Goal: Browse casually

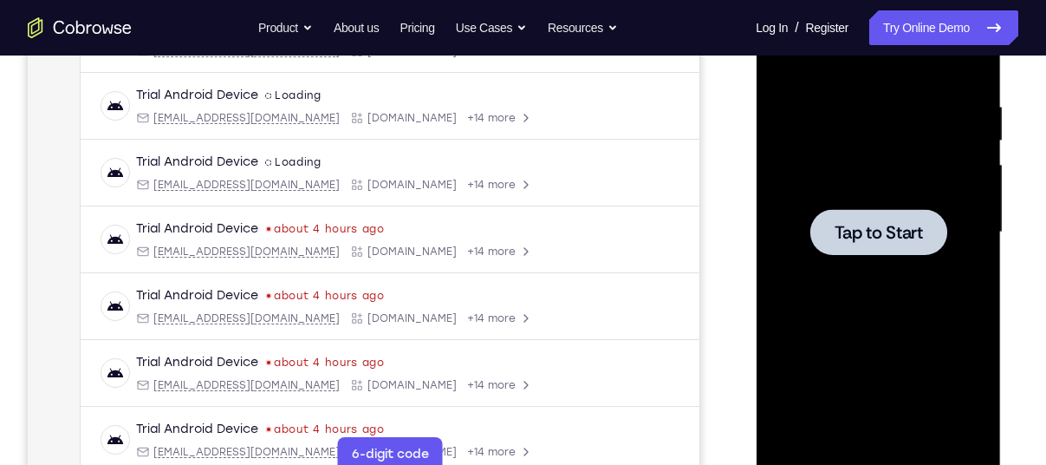
scroll to position [310, 0]
click at [883, 226] on span "Tap to Start" at bounding box center [878, 232] width 88 height 17
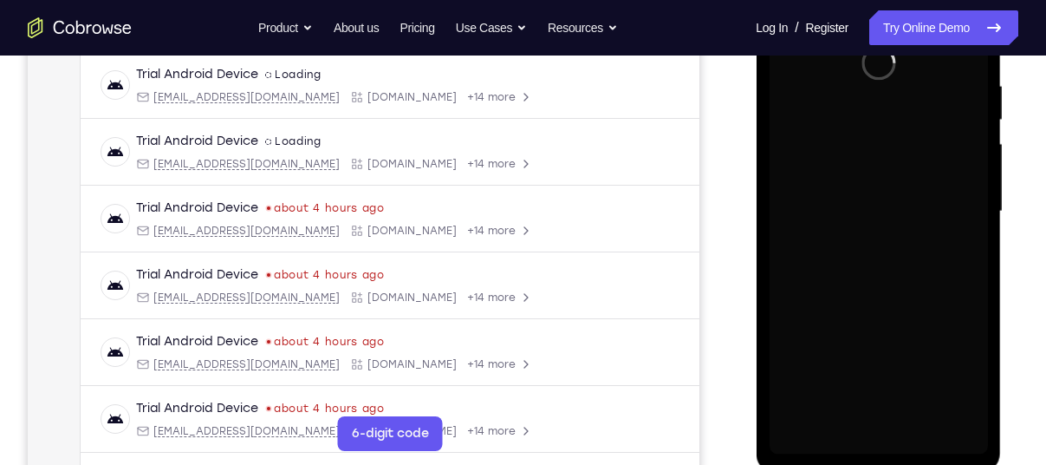
scroll to position [330, 0]
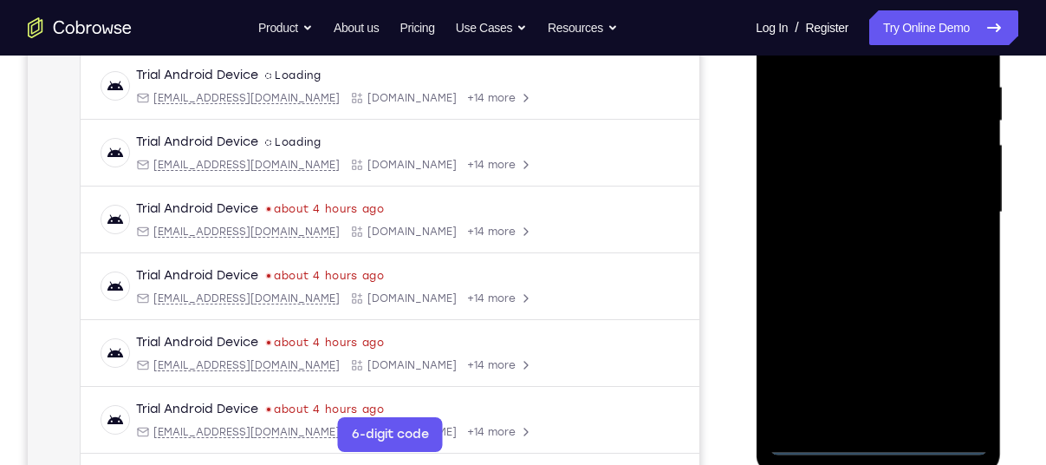
click at [874, 447] on div at bounding box center [878, 212] width 218 height 485
click at [946, 371] on div at bounding box center [878, 212] width 218 height 485
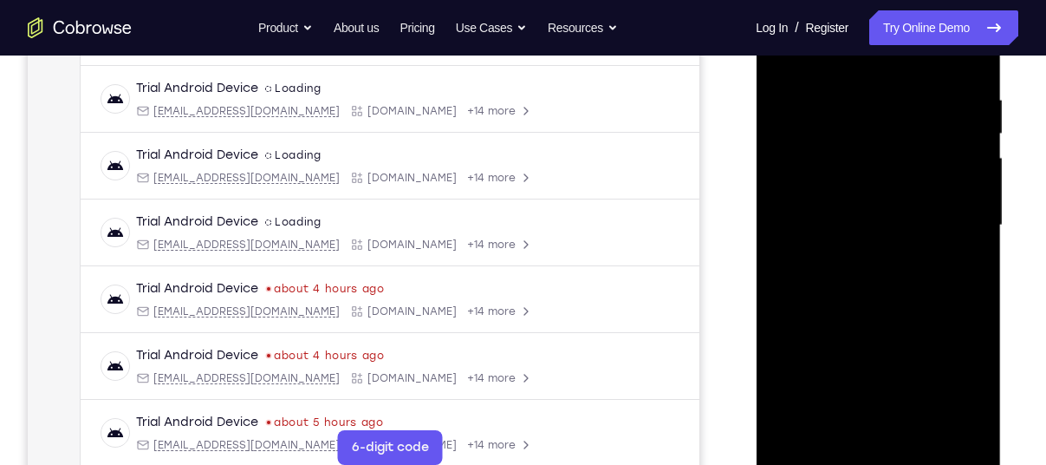
scroll to position [316, 0]
click at [840, 55] on nav "Go back Powerful, Flexible and Trustworthy. Avoid all extra friction for both A…" at bounding box center [523, 27] width 1046 height 55
click at [833, 66] on div at bounding box center [878, 226] width 218 height 485
click at [941, 208] on div at bounding box center [878, 226] width 218 height 485
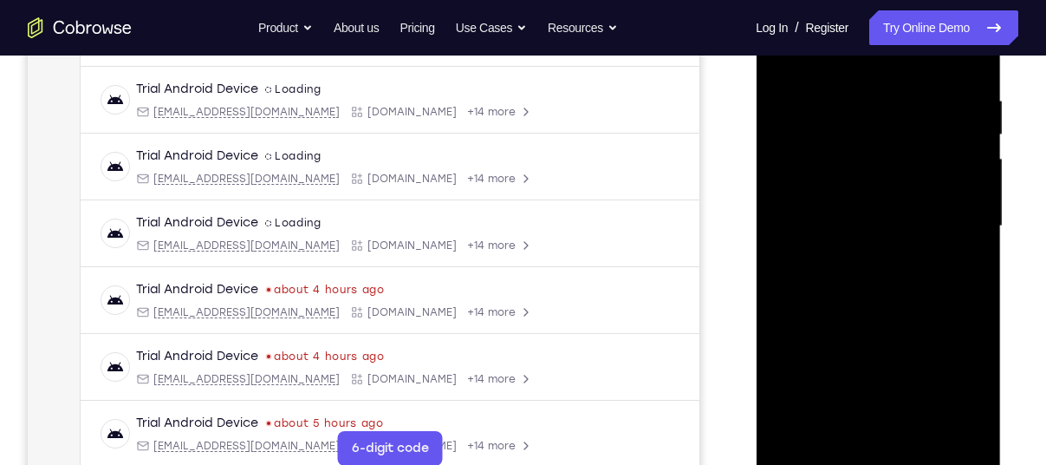
drag, startPoint x: 806, startPoint y: 187, endPoint x: 849, endPoint y: 135, distance: 67.7
click at [849, 135] on div at bounding box center [878, 226] width 218 height 485
click at [826, 456] on div at bounding box center [878, 226] width 218 height 485
click at [807, 170] on div at bounding box center [878, 226] width 218 height 485
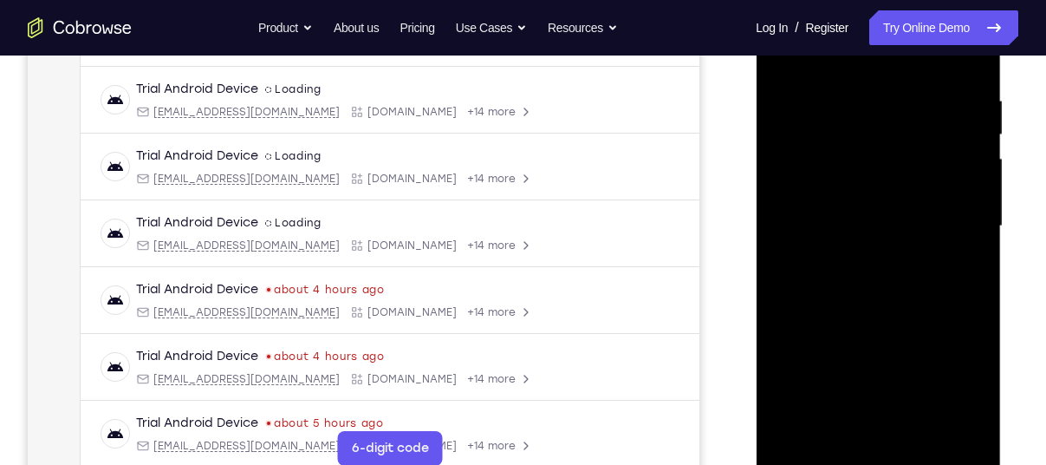
click at [881, 212] on div at bounding box center [878, 226] width 218 height 485
click at [885, 206] on div at bounding box center [878, 226] width 218 height 485
click at [874, 237] on div at bounding box center [878, 226] width 218 height 485
click at [893, 297] on div at bounding box center [878, 226] width 218 height 485
drag, startPoint x: 872, startPoint y: 324, endPoint x: 854, endPoint y: 222, distance: 103.9
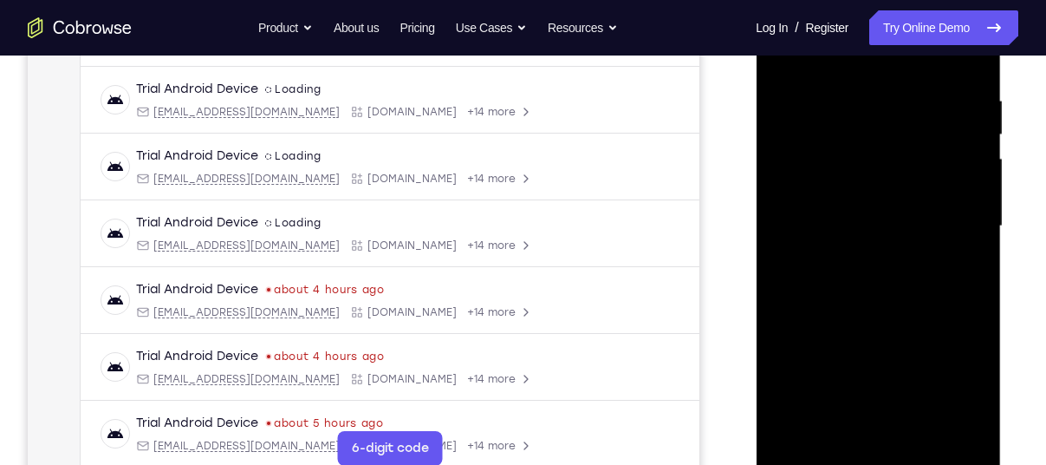
click at [854, 222] on div at bounding box center [878, 226] width 218 height 485
click at [868, 412] on div at bounding box center [878, 226] width 218 height 485
click at [819, 71] on div at bounding box center [878, 226] width 218 height 485
click at [873, 127] on div at bounding box center [878, 226] width 218 height 485
click at [811, 451] on div at bounding box center [878, 226] width 218 height 485
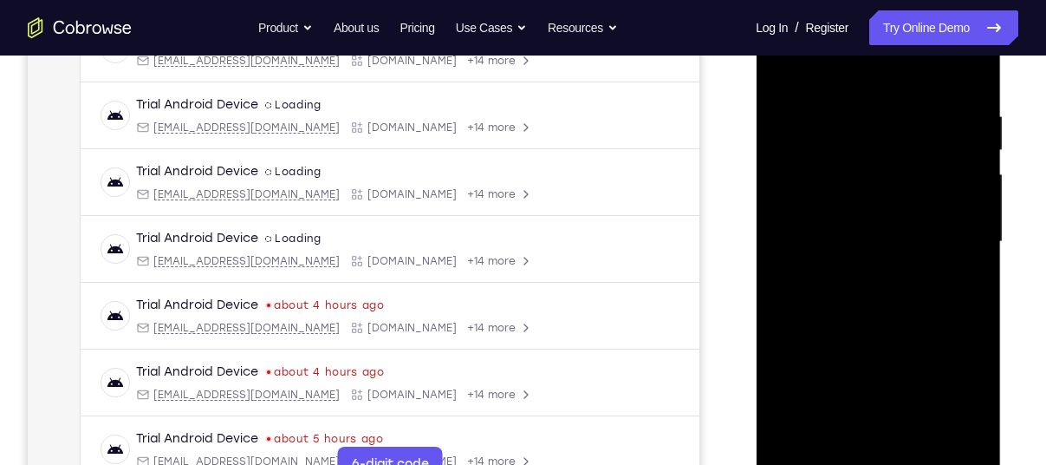
scroll to position [297, 0]
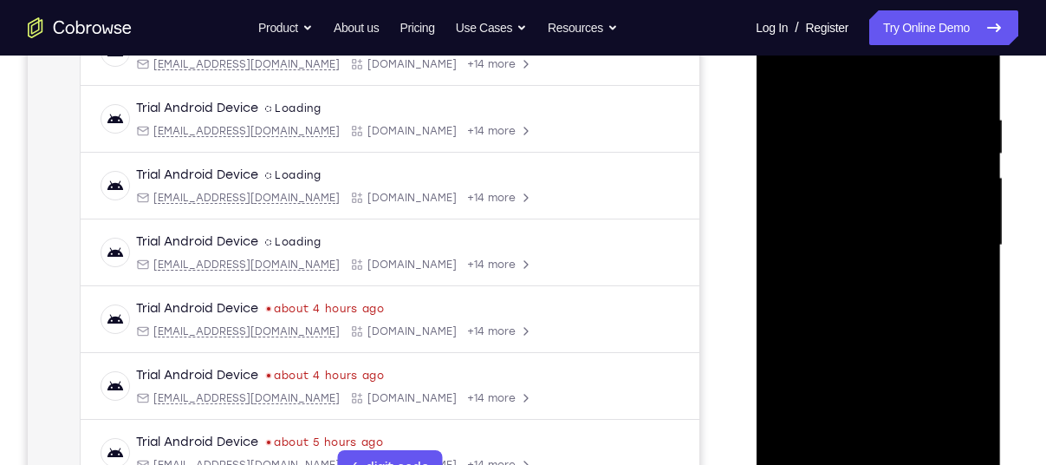
click at [963, 68] on div at bounding box center [878, 245] width 218 height 485
click at [909, 167] on div at bounding box center [878, 245] width 218 height 485
click at [781, 260] on div at bounding box center [878, 245] width 218 height 485
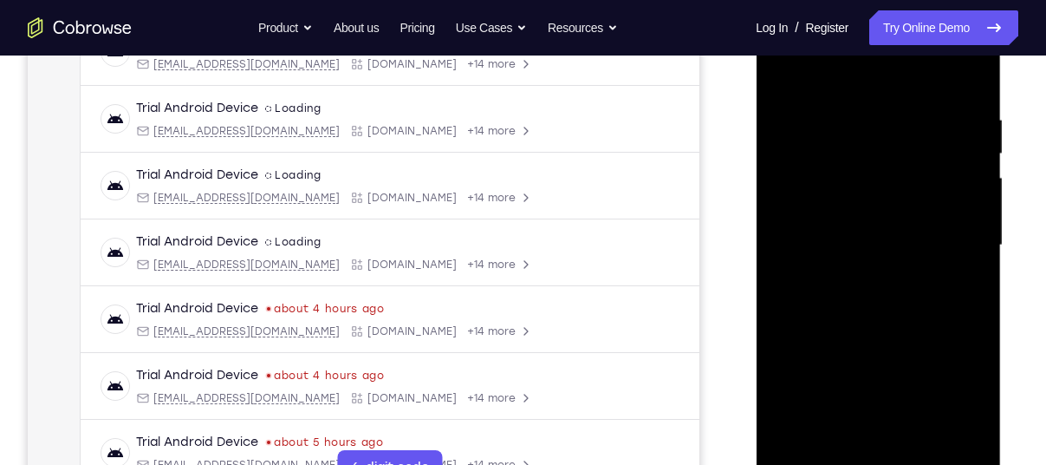
click at [781, 260] on div at bounding box center [878, 245] width 218 height 485
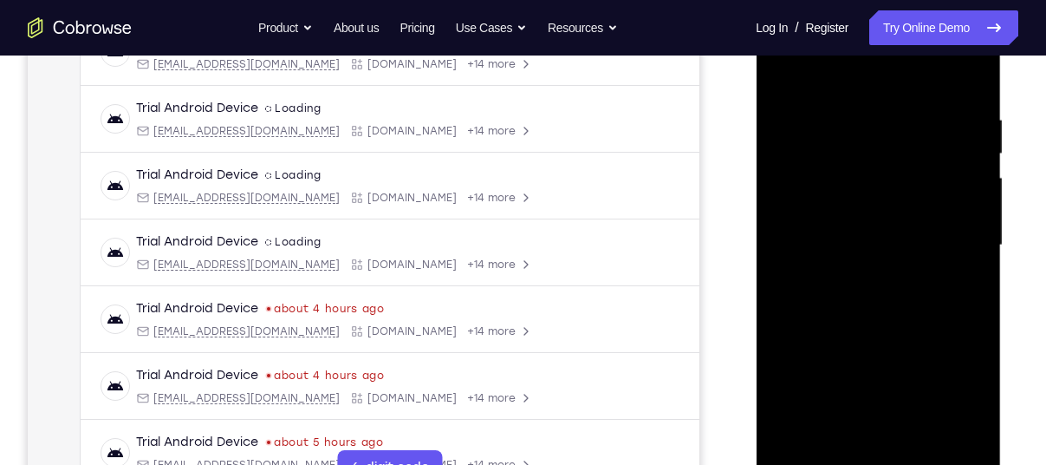
click at [779, 248] on div at bounding box center [878, 245] width 218 height 485
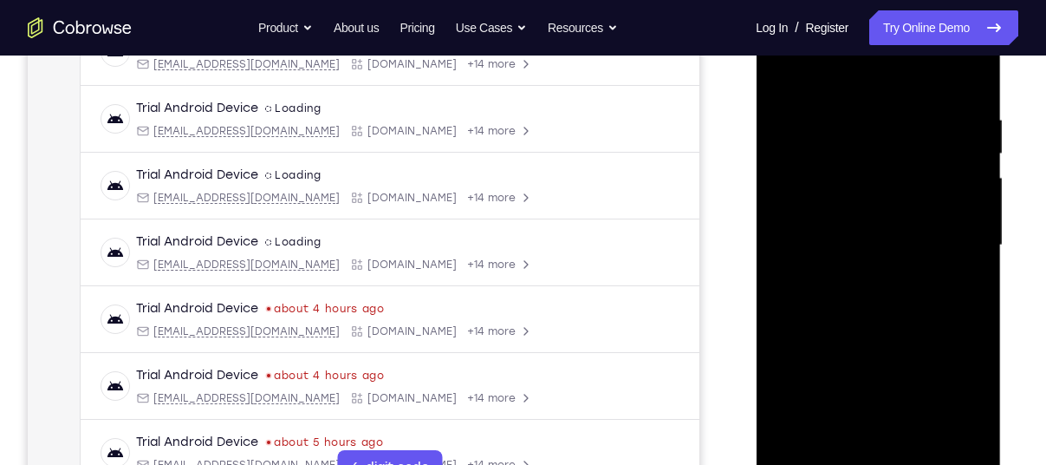
click at [779, 248] on div at bounding box center [878, 245] width 218 height 485
click at [781, 76] on div at bounding box center [878, 245] width 218 height 485
click at [822, 95] on div at bounding box center [878, 245] width 218 height 485
click at [965, 65] on div at bounding box center [878, 245] width 218 height 485
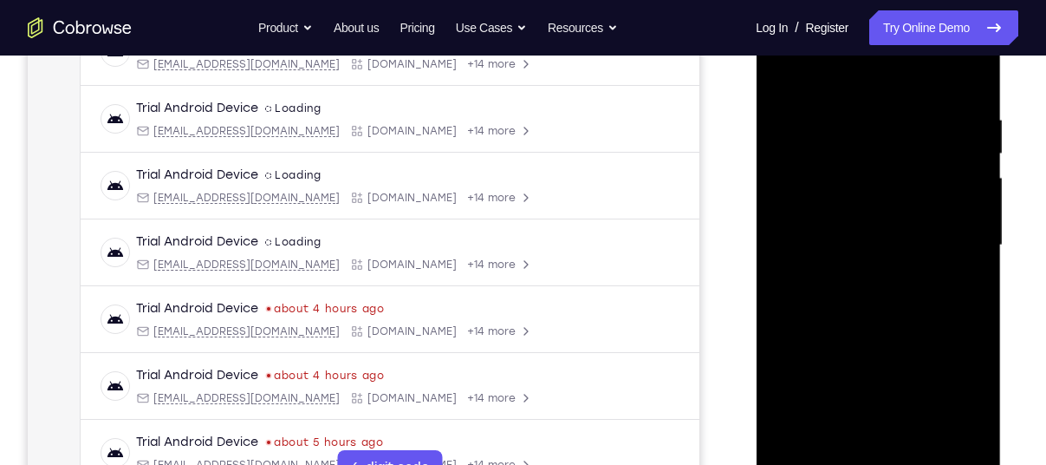
click at [965, 65] on div at bounding box center [878, 245] width 218 height 485
click at [820, 85] on div at bounding box center [878, 245] width 218 height 485
click at [819, 63] on div at bounding box center [878, 245] width 218 height 485
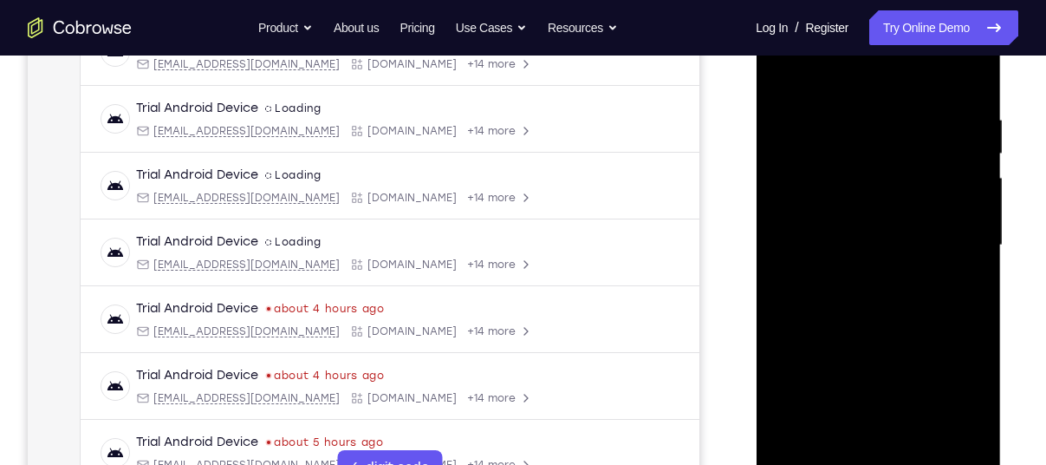
click at [819, 63] on div at bounding box center [878, 245] width 218 height 485
click at [974, 70] on div at bounding box center [878, 245] width 218 height 485
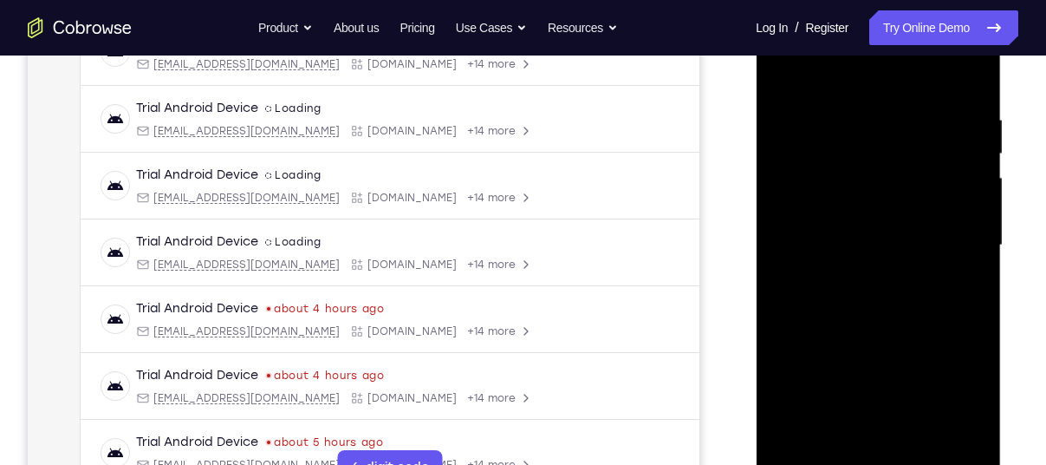
click at [974, 70] on div at bounding box center [878, 245] width 218 height 485
click at [971, 85] on div at bounding box center [878, 245] width 218 height 485
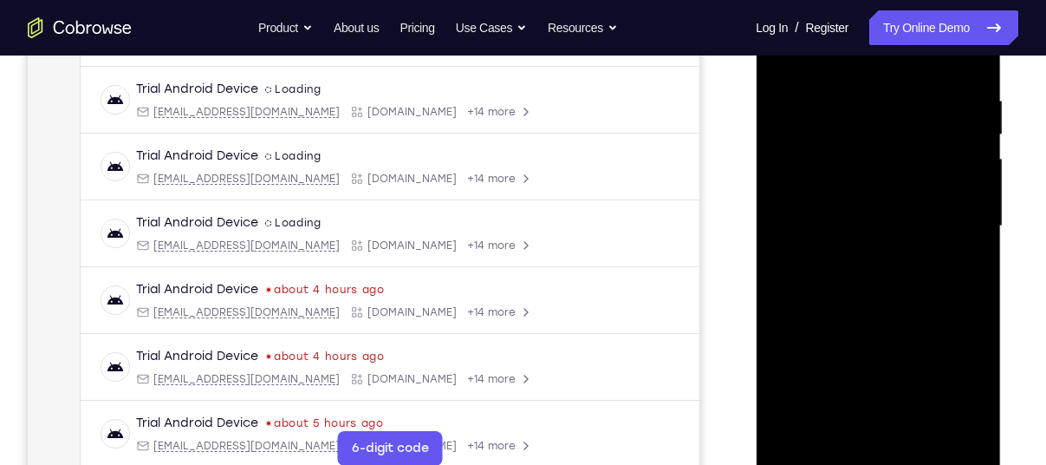
scroll to position [315, 0]
click at [864, 256] on div at bounding box center [878, 227] width 218 height 485
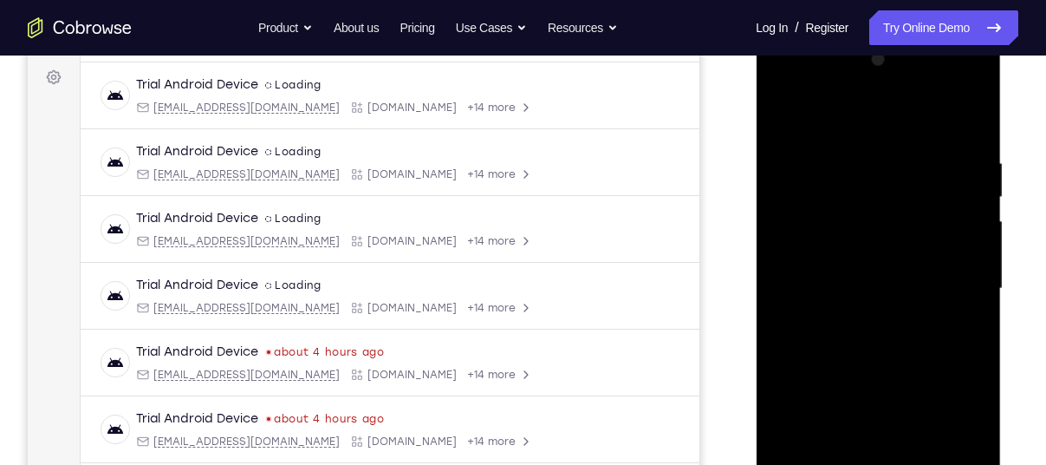
scroll to position [253, 0]
click at [971, 121] on div at bounding box center [878, 289] width 218 height 485
click at [885, 227] on div at bounding box center [878, 289] width 218 height 485
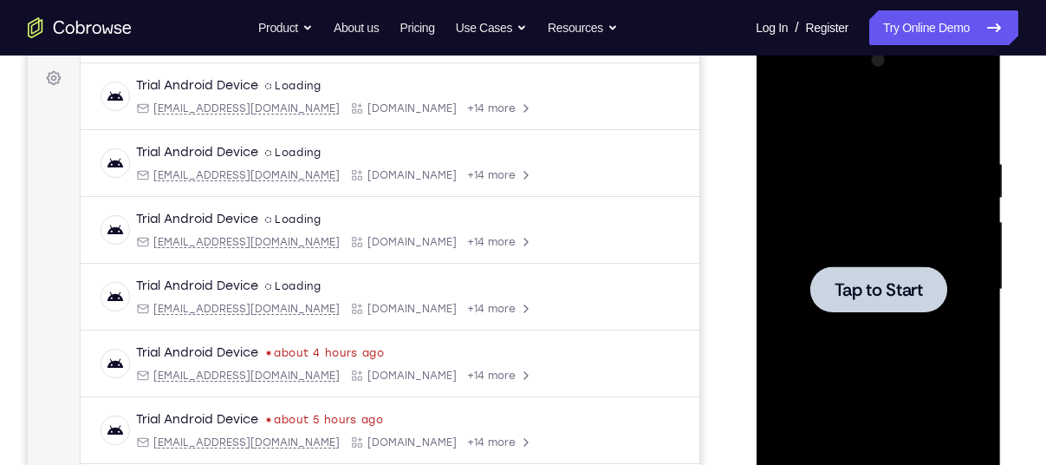
click at [887, 318] on div at bounding box center [878, 289] width 218 height 485
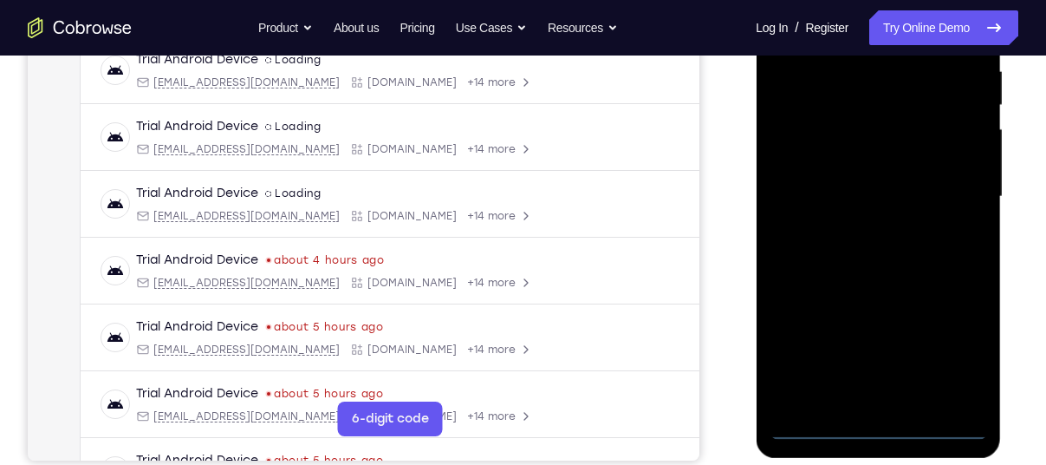
scroll to position [347, 0]
click at [874, 425] on div at bounding box center [878, 195] width 218 height 485
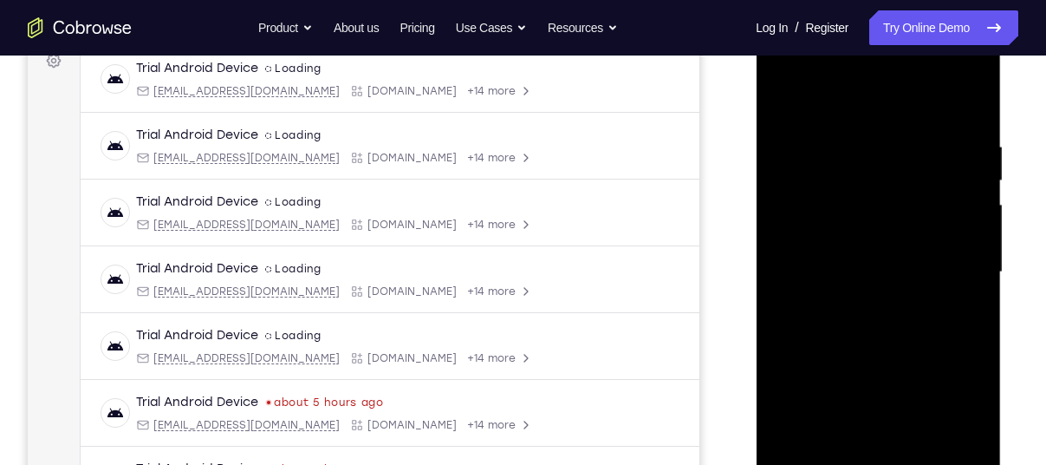
scroll to position [268, 0]
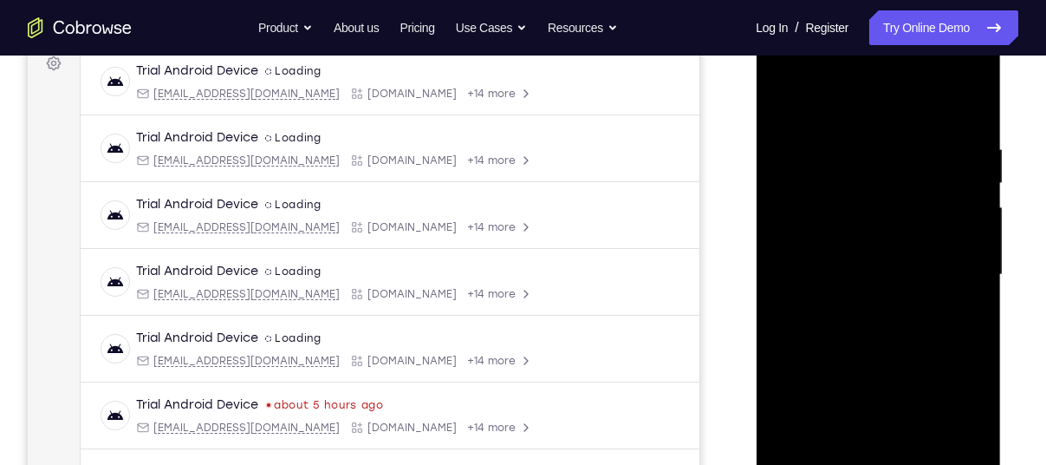
click at [952, 435] on div at bounding box center [878, 274] width 218 height 485
click at [852, 68] on div at bounding box center [878, 274] width 218 height 485
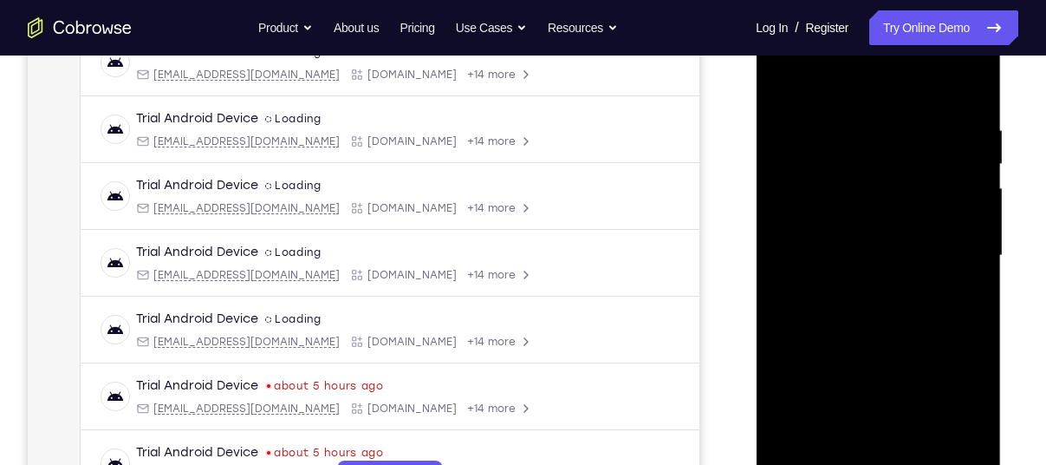
scroll to position [281, 0]
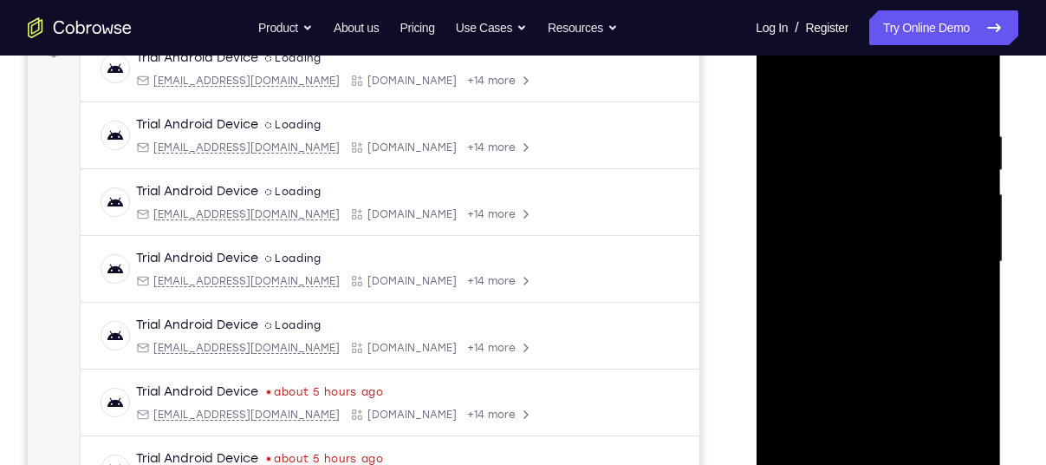
click at [796, 63] on div at bounding box center [878, 261] width 218 height 485
click at [956, 252] on div at bounding box center [878, 261] width 218 height 485
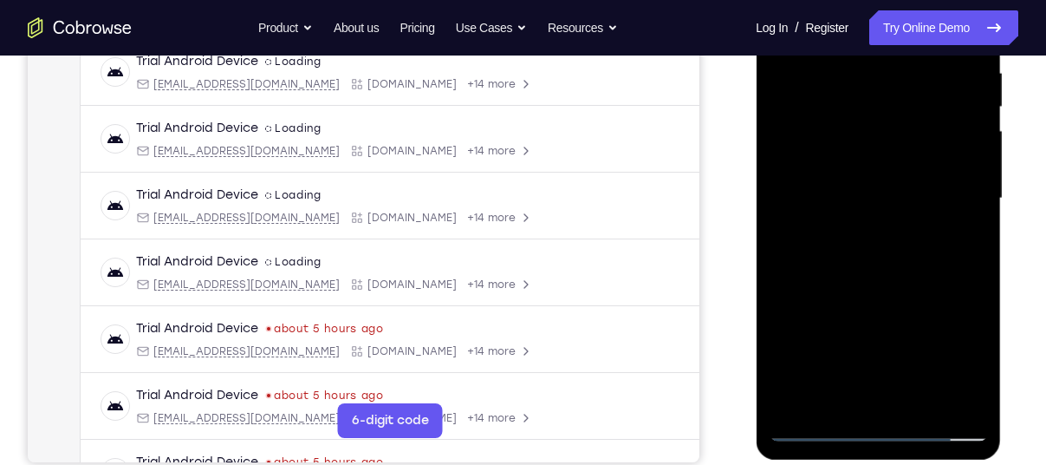
scroll to position [345, 0]
click at [898, 402] on div at bounding box center [878, 197] width 218 height 485
click at [842, 174] on div at bounding box center [878, 197] width 218 height 485
click at [842, 169] on div at bounding box center [878, 197] width 218 height 485
click at [857, 178] on div at bounding box center [878, 197] width 218 height 485
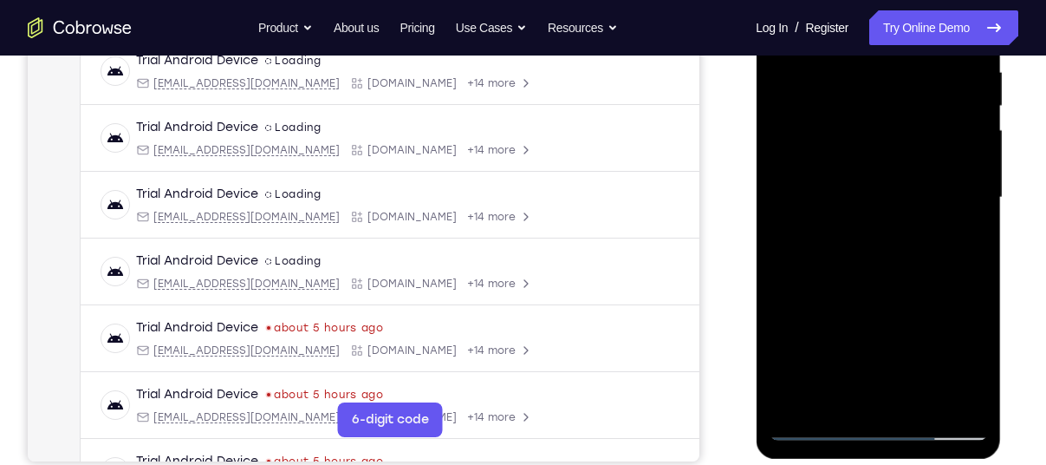
click at [849, 193] on div at bounding box center [878, 197] width 218 height 485
click at [850, 251] on div at bounding box center [878, 197] width 218 height 485
click at [888, 253] on div at bounding box center [878, 197] width 218 height 485
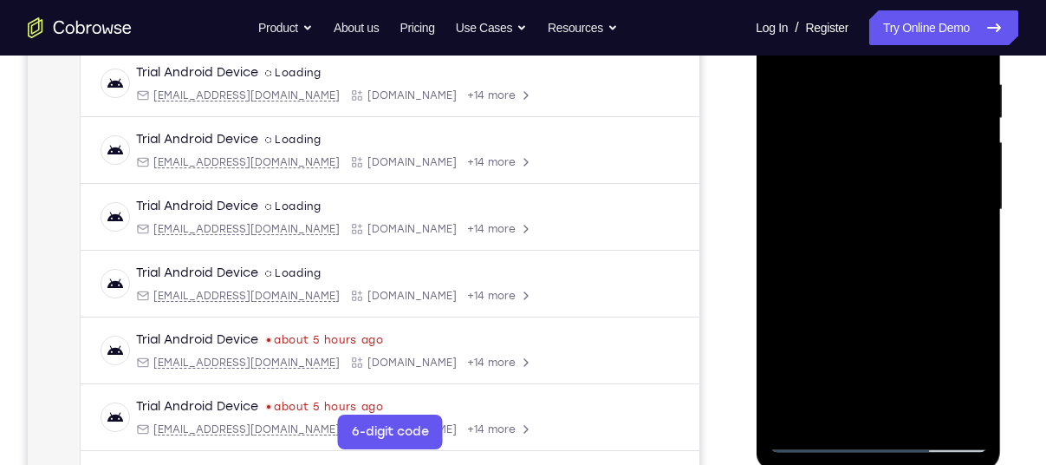
scroll to position [328, 0]
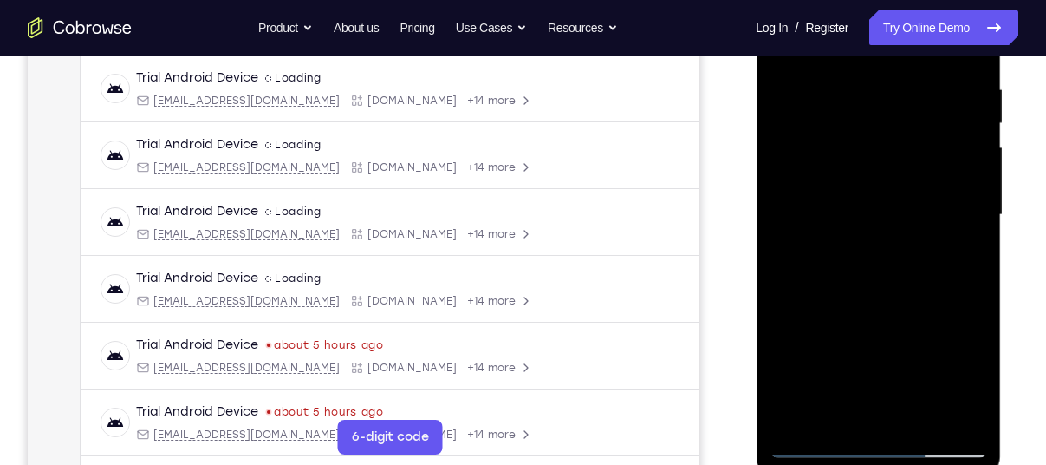
click at [868, 296] on div at bounding box center [878, 214] width 218 height 485
click at [921, 410] on div at bounding box center [878, 214] width 218 height 485
click at [874, 303] on div at bounding box center [878, 214] width 218 height 485
click at [861, 292] on div at bounding box center [878, 214] width 218 height 485
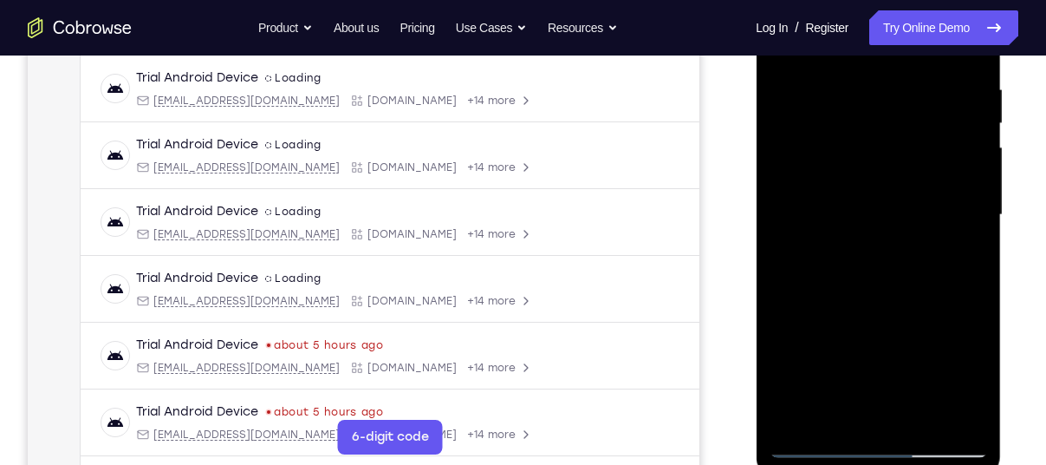
click at [965, 375] on div at bounding box center [878, 214] width 218 height 485
click at [956, 257] on div at bounding box center [878, 214] width 218 height 485
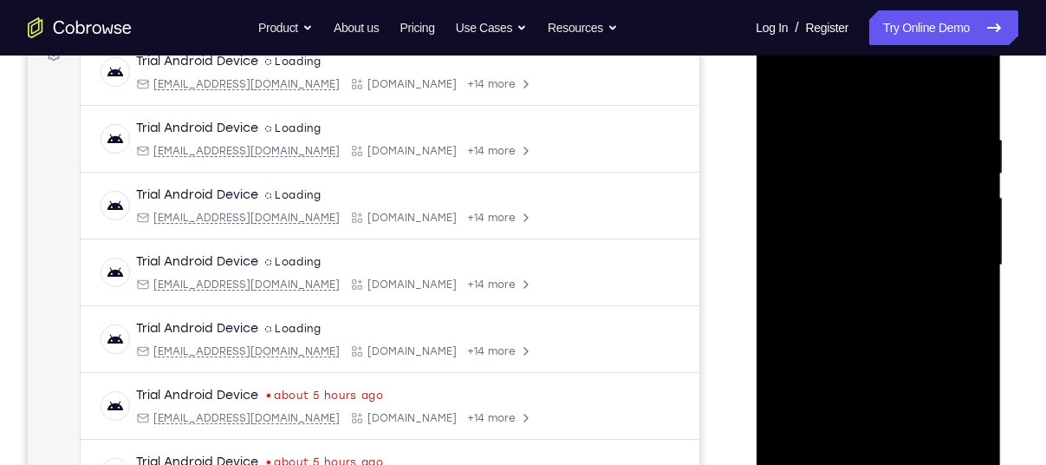
scroll to position [276, 0]
click at [781, 99] on div at bounding box center [878, 265] width 218 height 485
click at [862, 303] on div at bounding box center [878, 265] width 218 height 485
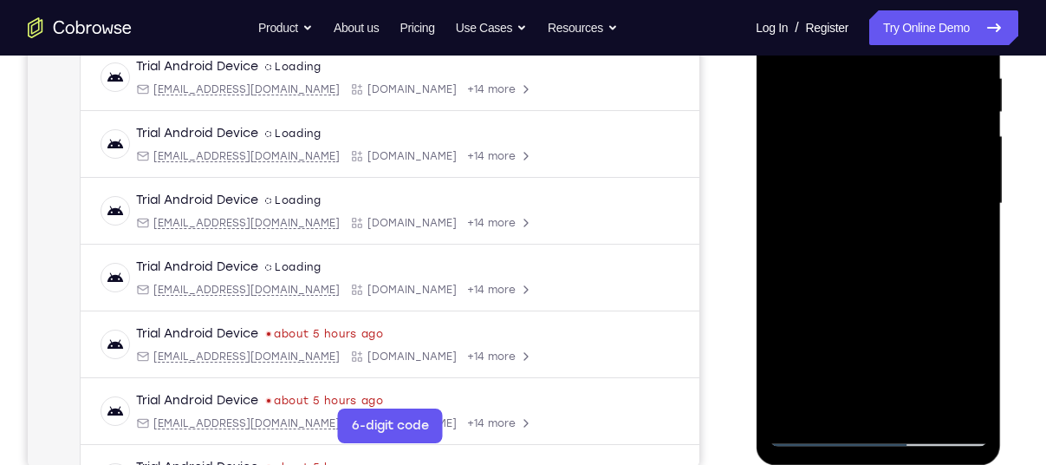
scroll to position [350, 0]
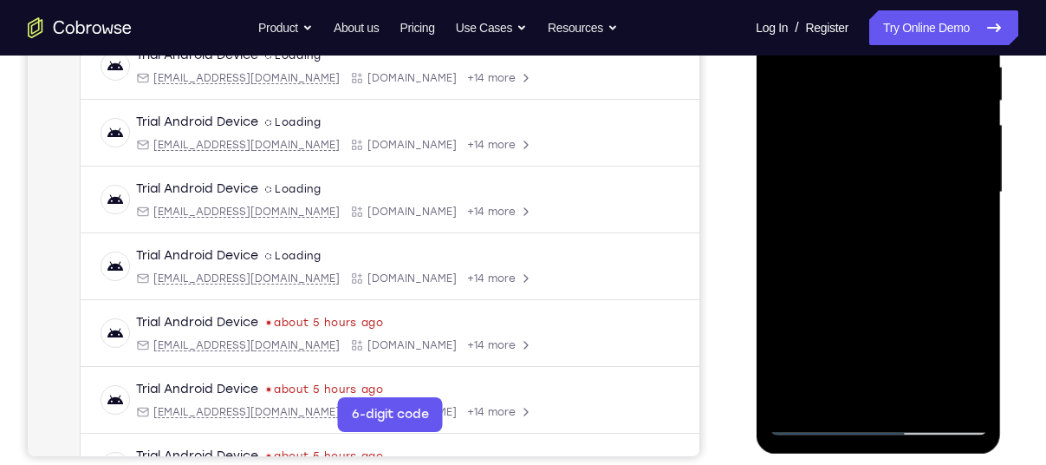
click at [795, 358] on div at bounding box center [878, 192] width 218 height 485
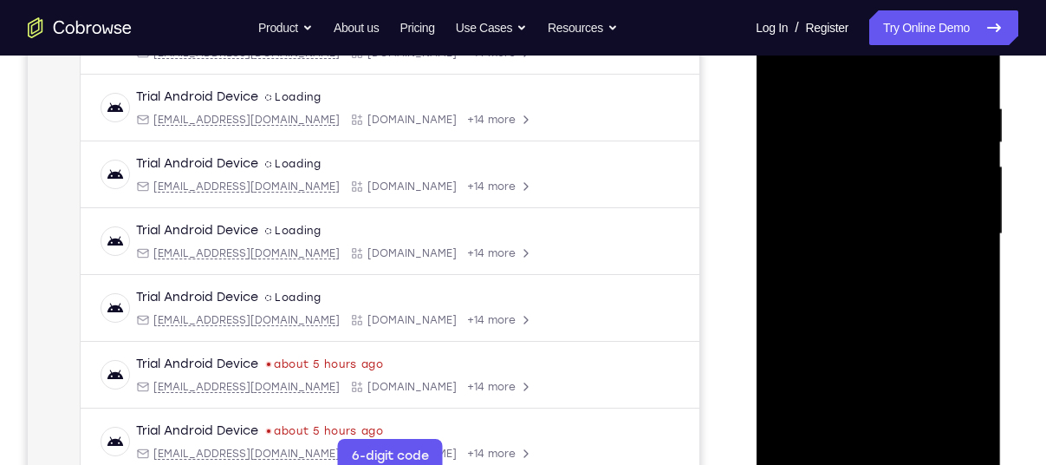
scroll to position [308, 0]
click at [784, 62] on div at bounding box center [878, 234] width 218 height 485
click at [814, 421] on div at bounding box center [878, 234] width 218 height 485
click at [843, 432] on div at bounding box center [878, 234] width 218 height 485
click at [835, 385] on div at bounding box center [878, 234] width 218 height 485
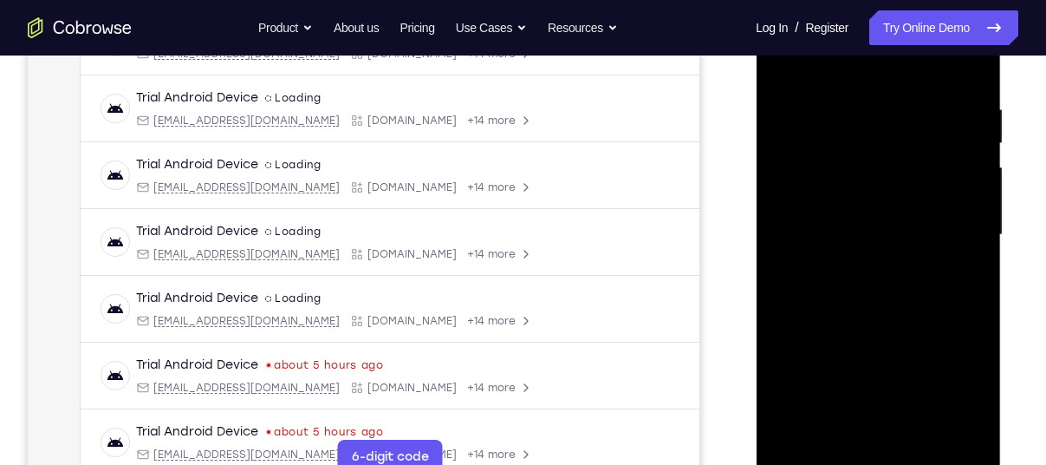
click at [957, 257] on div at bounding box center [878, 234] width 218 height 485
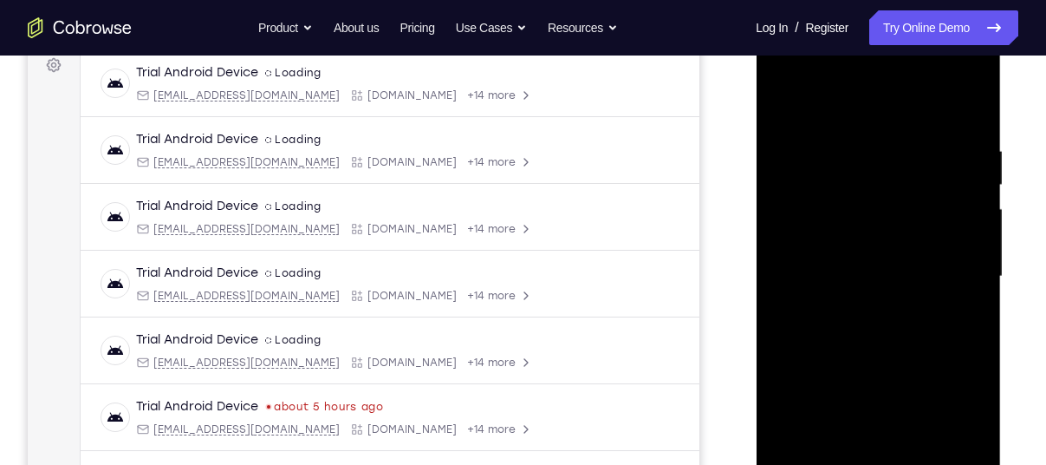
scroll to position [264, 0]
click at [783, 106] on div at bounding box center [878, 278] width 218 height 485
click at [847, 319] on div at bounding box center [878, 278] width 218 height 485
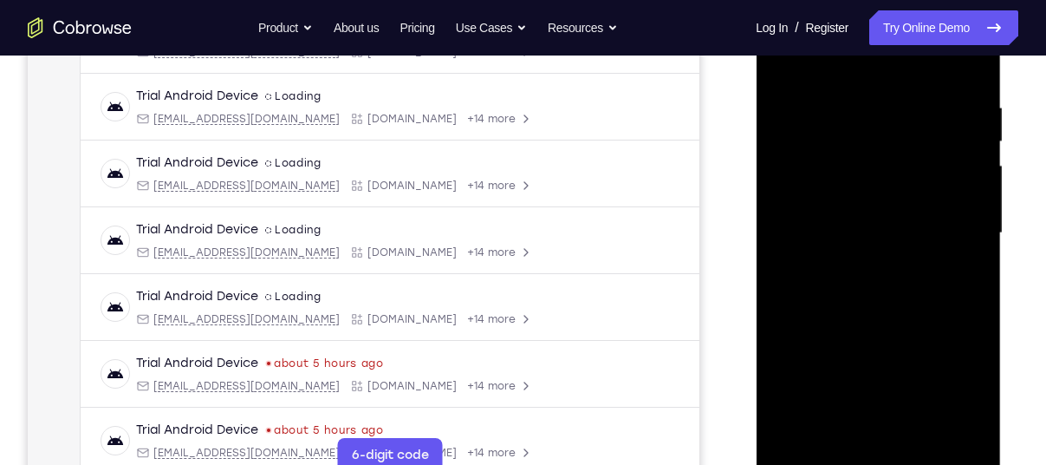
scroll to position [315, 0]
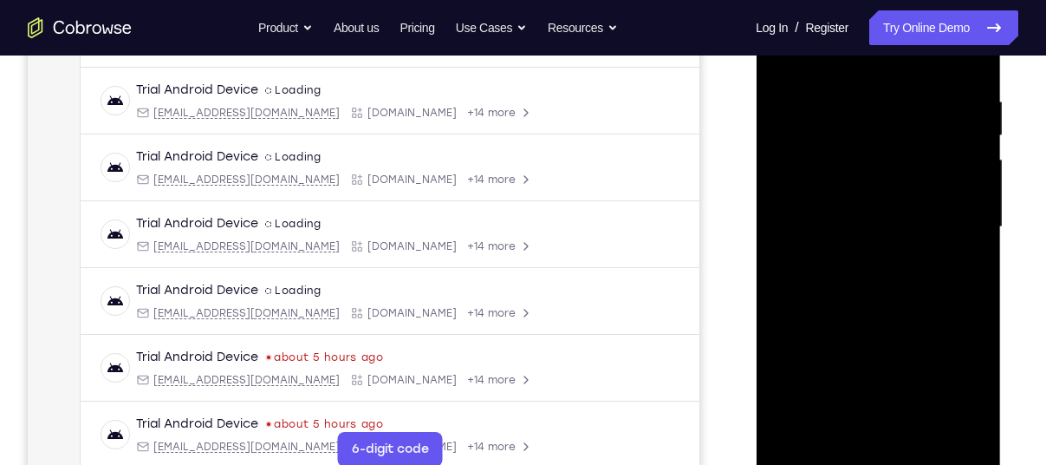
click at [836, 420] on div at bounding box center [878, 226] width 218 height 485
click at [950, 360] on div at bounding box center [878, 226] width 218 height 485
click at [961, 256] on div at bounding box center [878, 226] width 218 height 485
click at [833, 211] on div at bounding box center [878, 226] width 218 height 485
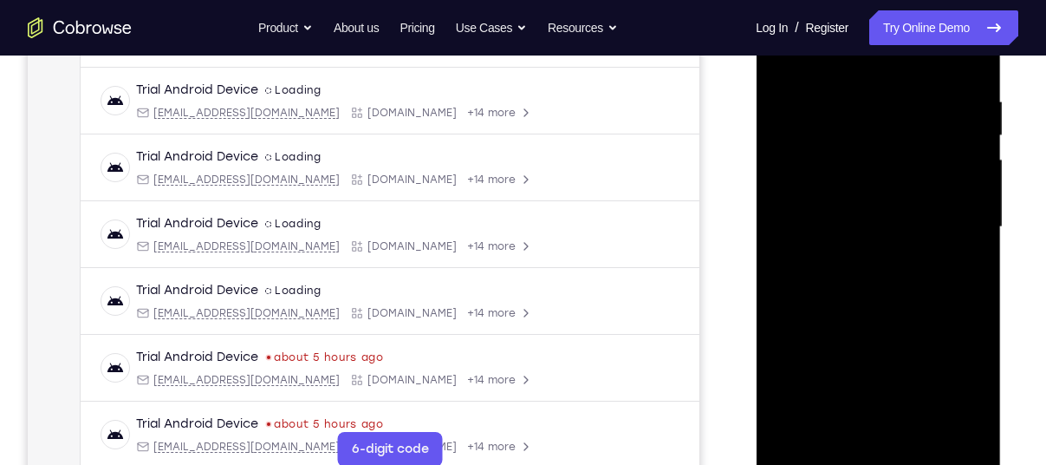
click at [860, 361] on div at bounding box center [878, 226] width 218 height 485
click at [956, 263] on div at bounding box center [878, 226] width 218 height 485
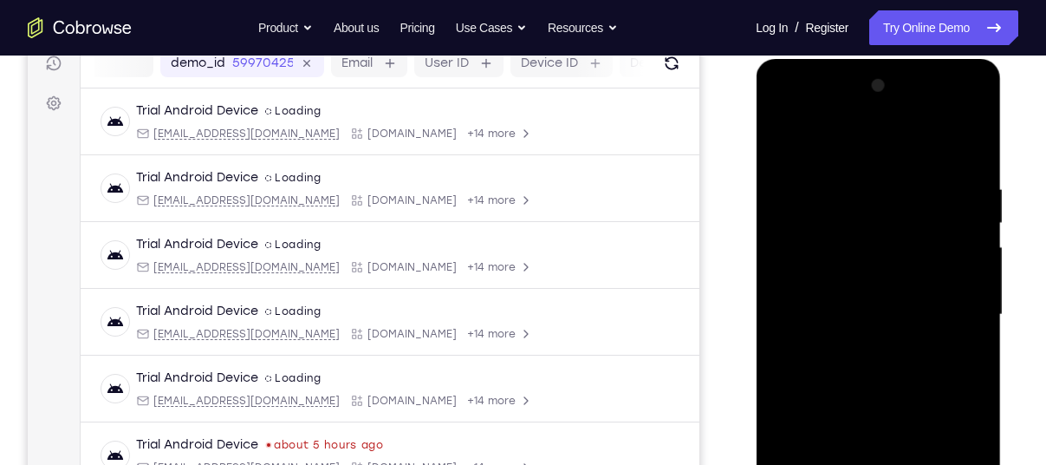
scroll to position [225, 0]
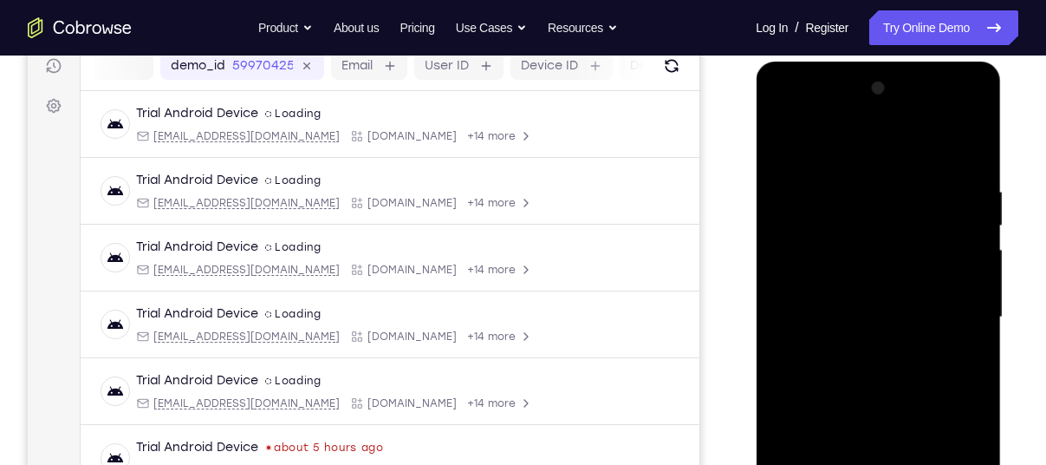
click at [781, 144] on div at bounding box center [878, 317] width 218 height 485
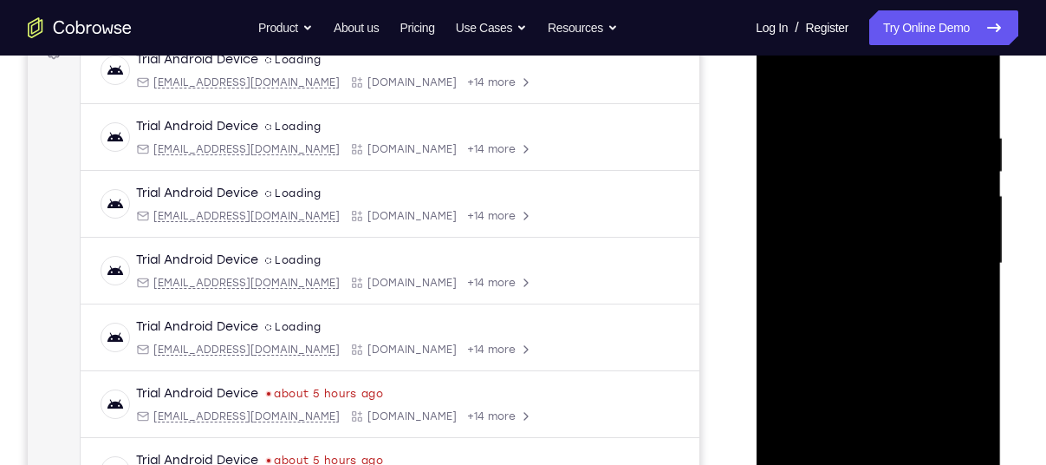
scroll to position [284, 0]
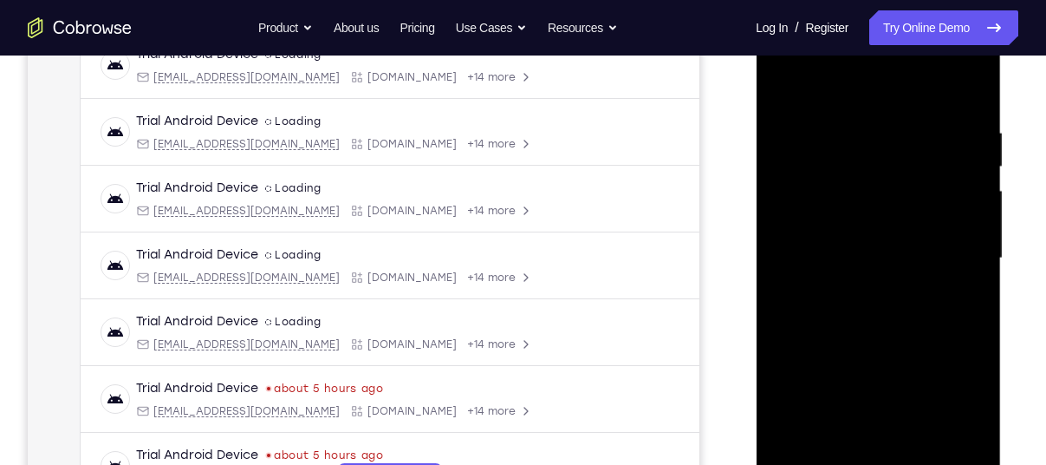
click at [861, 325] on div at bounding box center [878, 258] width 218 height 485
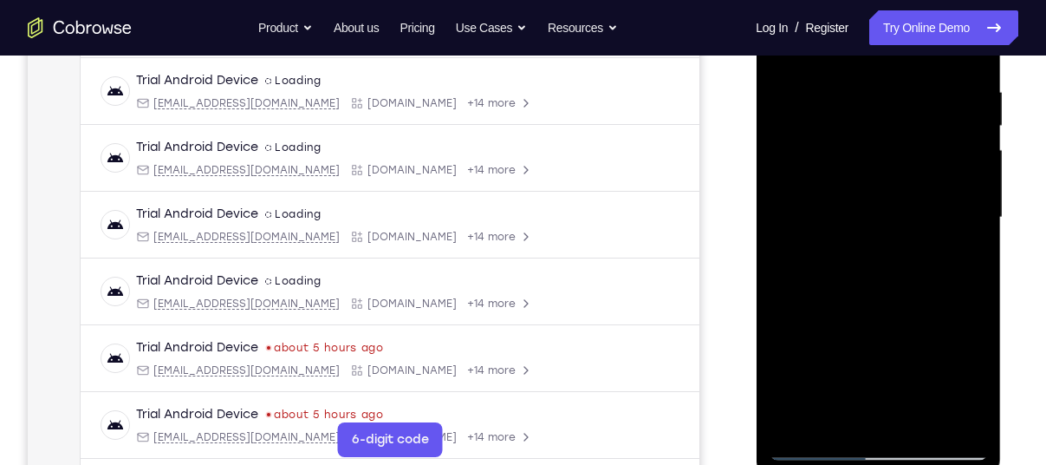
click at [830, 414] on div at bounding box center [878, 217] width 218 height 485
click at [828, 414] on div at bounding box center [878, 217] width 218 height 485
click at [829, 413] on div at bounding box center [878, 217] width 218 height 485
click at [831, 413] on div at bounding box center [878, 217] width 218 height 485
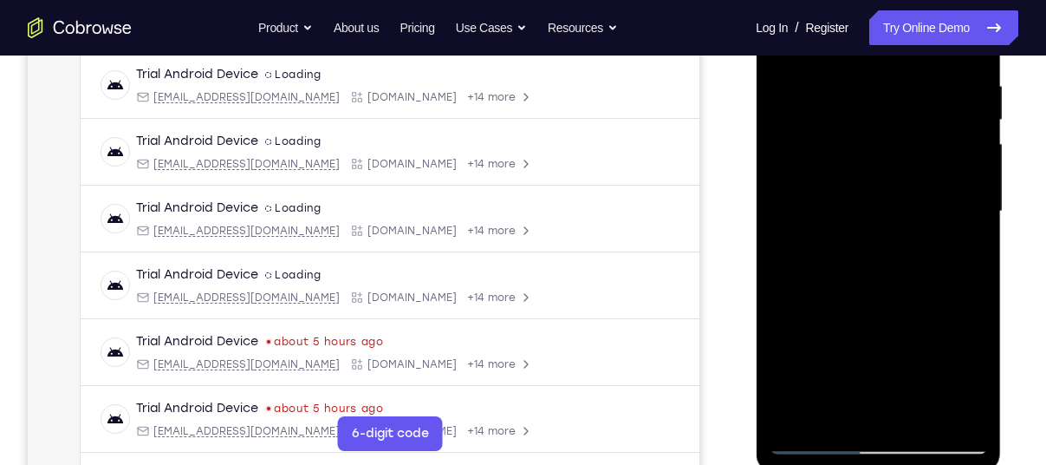
scroll to position [333, 0]
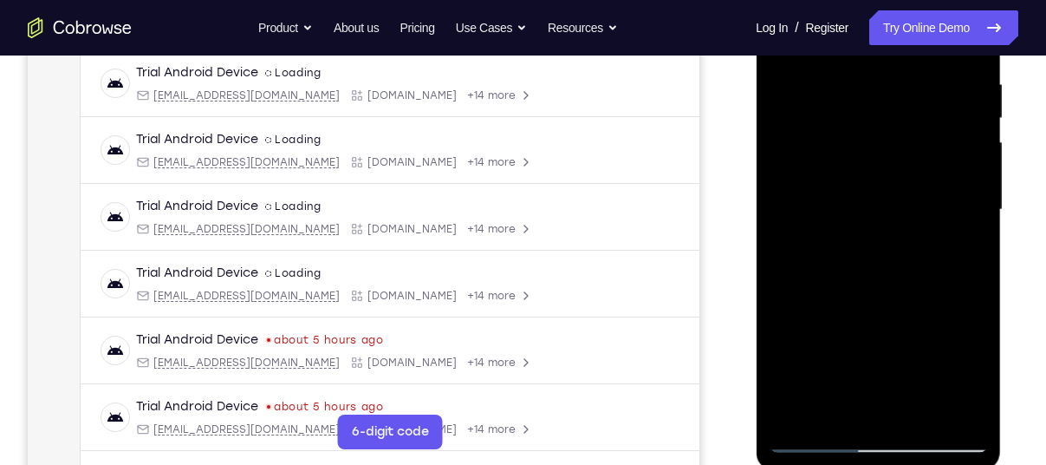
click at [846, 212] on div at bounding box center [878, 209] width 218 height 485
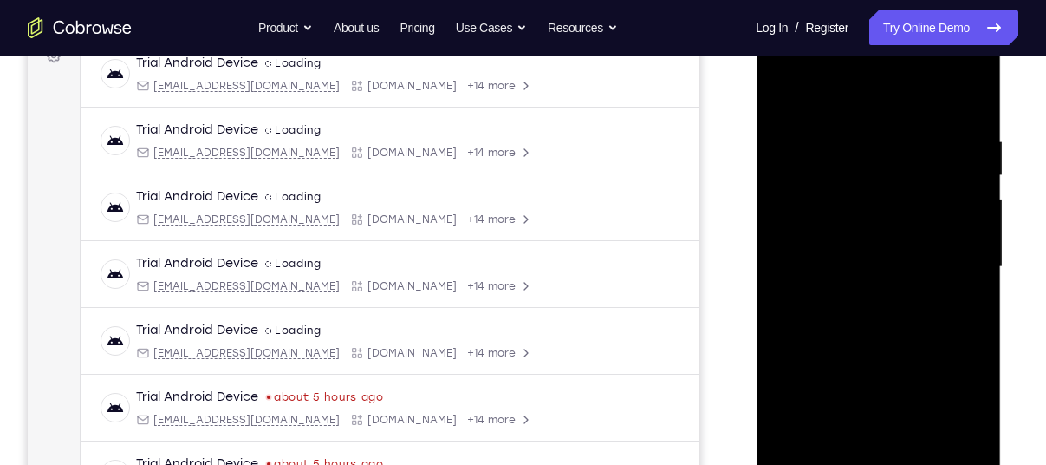
scroll to position [275, 0]
click at [786, 95] on div at bounding box center [878, 267] width 218 height 485
click at [867, 118] on div at bounding box center [878, 267] width 218 height 485
click at [785, 83] on div at bounding box center [878, 267] width 218 height 485
click at [851, 128] on div at bounding box center [878, 267] width 218 height 485
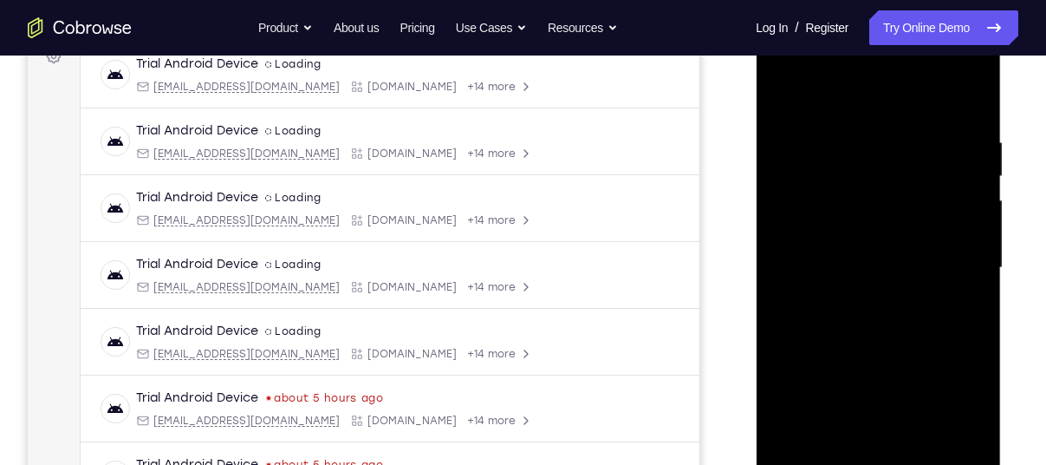
click at [965, 97] on div at bounding box center [878, 267] width 218 height 485
click at [903, 192] on div at bounding box center [878, 267] width 218 height 485
drag, startPoint x: 903, startPoint y: 192, endPoint x: 878, endPoint y: 295, distance: 105.3
click at [878, 295] on div at bounding box center [878, 267] width 218 height 485
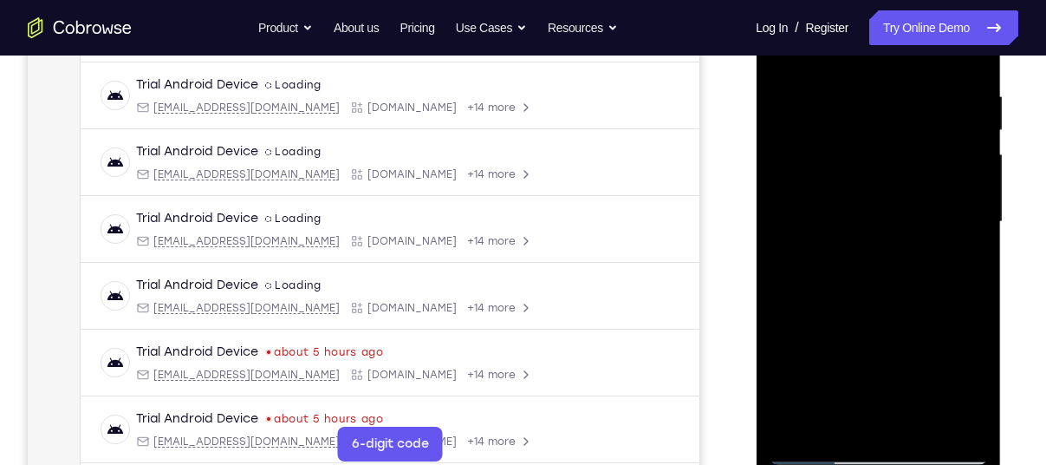
scroll to position [320, 0]
click at [976, 422] on div at bounding box center [878, 222] width 218 height 485
click at [923, 430] on div at bounding box center [878, 222] width 218 height 485
drag, startPoint x: 899, startPoint y: 224, endPoint x: 876, endPoint y: 399, distance: 176.5
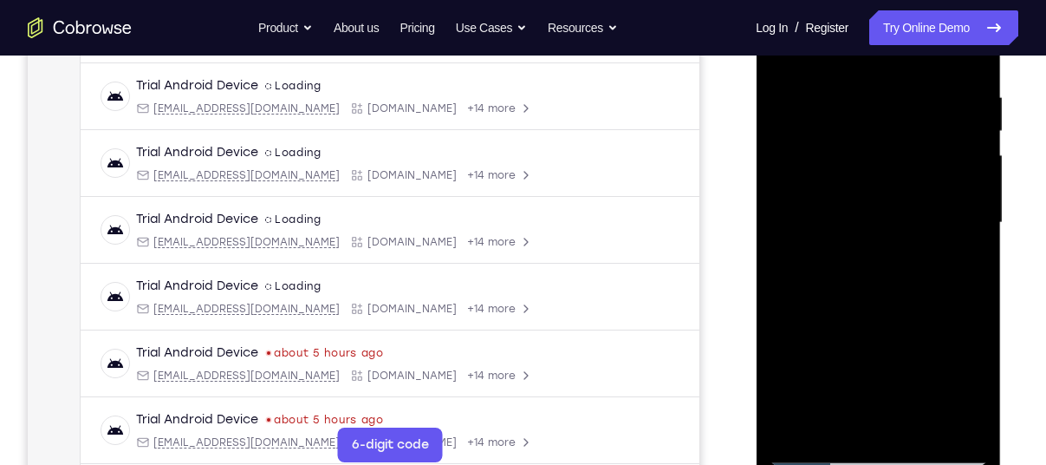
click at [876, 399] on div at bounding box center [878, 222] width 218 height 485
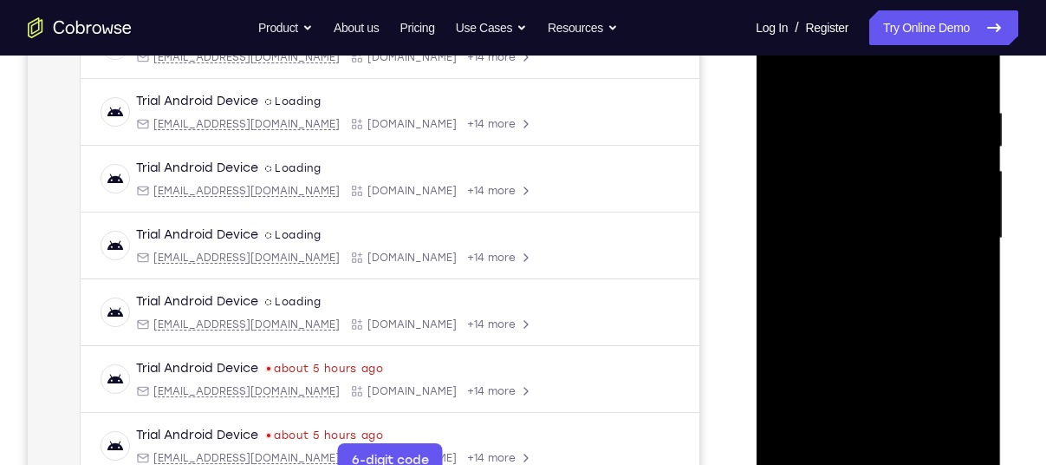
scroll to position [302, 0]
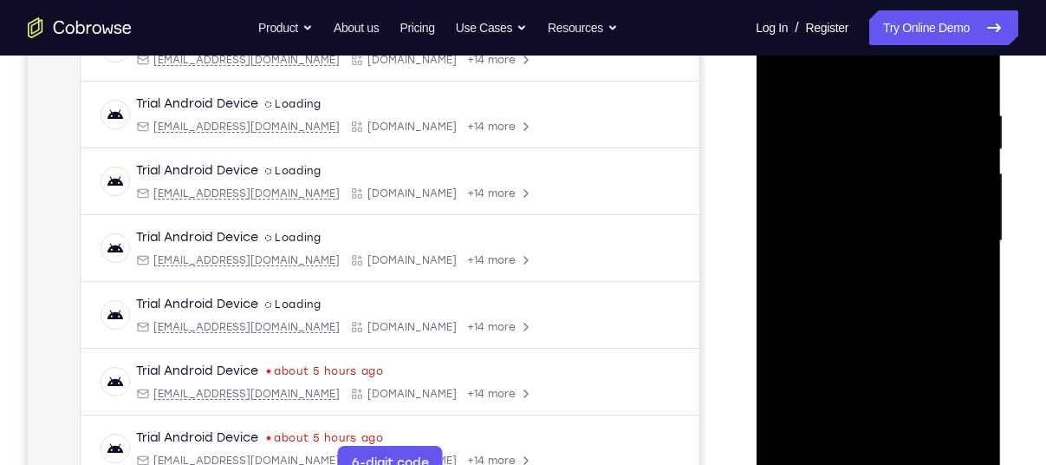
drag, startPoint x: 863, startPoint y: 124, endPoint x: 853, endPoint y: 209, distance: 85.6
click at [853, 209] on div at bounding box center [878, 240] width 218 height 485
click at [794, 164] on div at bounding box center [878, 240] width 218 height 485
click at [971, 407] on div at bounding box center [878, 240] width 218 height 485
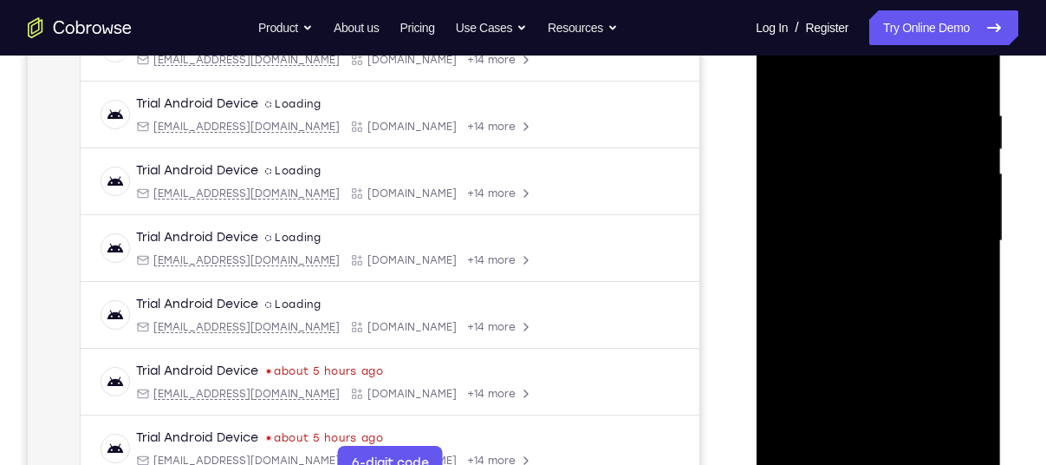
click at [971, 407] on div at bounding box center [878, 240] width 218 height 485
click at [968, 72] on div at bounding box center [878, 240] width 218 height 485
click at [855, 251] on div at bounding box center [878, 240] width 218 height 485
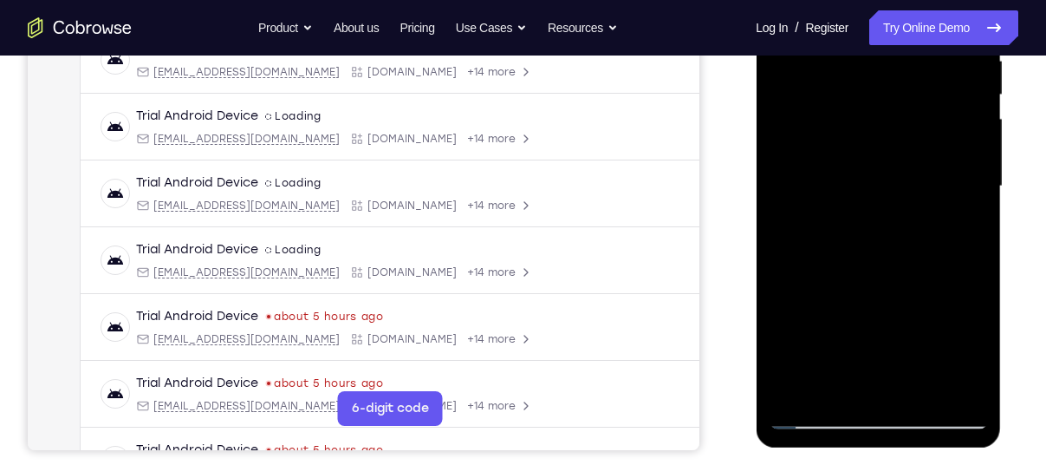
scroll to position [357, 0]
click at [954, 226] on div at bounding box center [878, 185] width 218 height 485
click at [952, 381] on div at bounding box center [878, 185] width 218 height 485
click at [967, 381] on div at bounding box center [878, 185] width 218 height 485
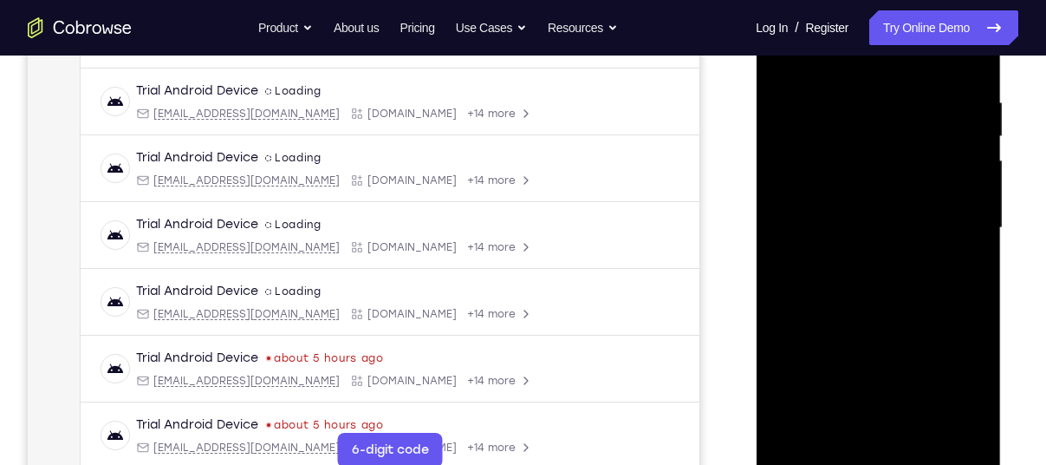
scroll to position [314, 0]
